Goal: Check status: Check status

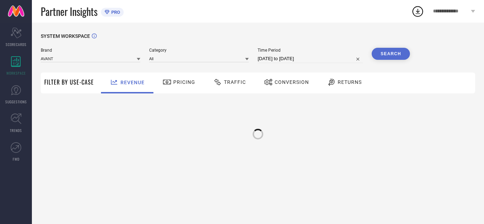
select select "8"
select select "2025"
select select "9"
select select "2025"
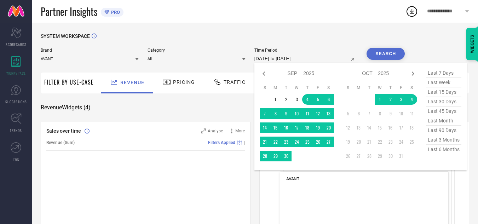
drag, startPoint x: 0, startPoint y: 0, endPoint x: 285, endPoint y: 58, distance: 291.2
click at [285, 58] on input "04-09-2025 to 04-10-2025" at bounding box center [307, 59] width 104 height 8
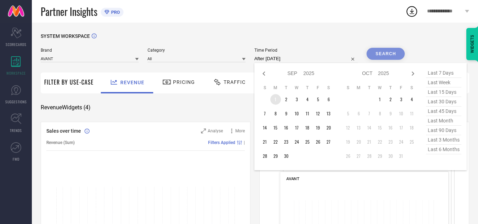
click at [276, 100] on td "1" at bounding box center [276, 99] width 11 height 11
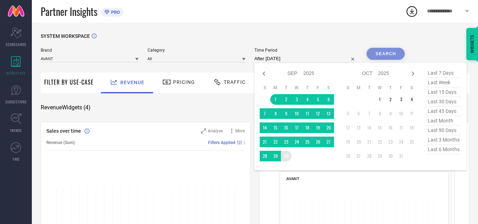
type input "01-09-2025 to 30-09-2025"
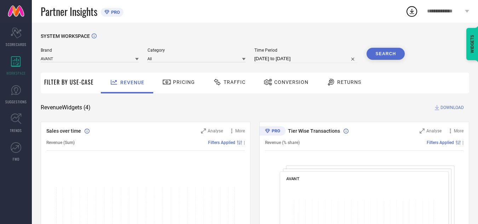
click at [378, 59] on button "Search" at bounding box center [386, 54] width 38 height 12
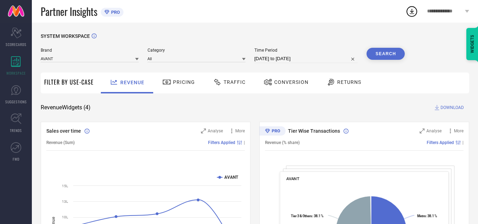
click at [230, 78] on div "Traffic" at bounding box center [229, 82] width 36 height 12
